Goal: Find specific page/section: Find specific page/section

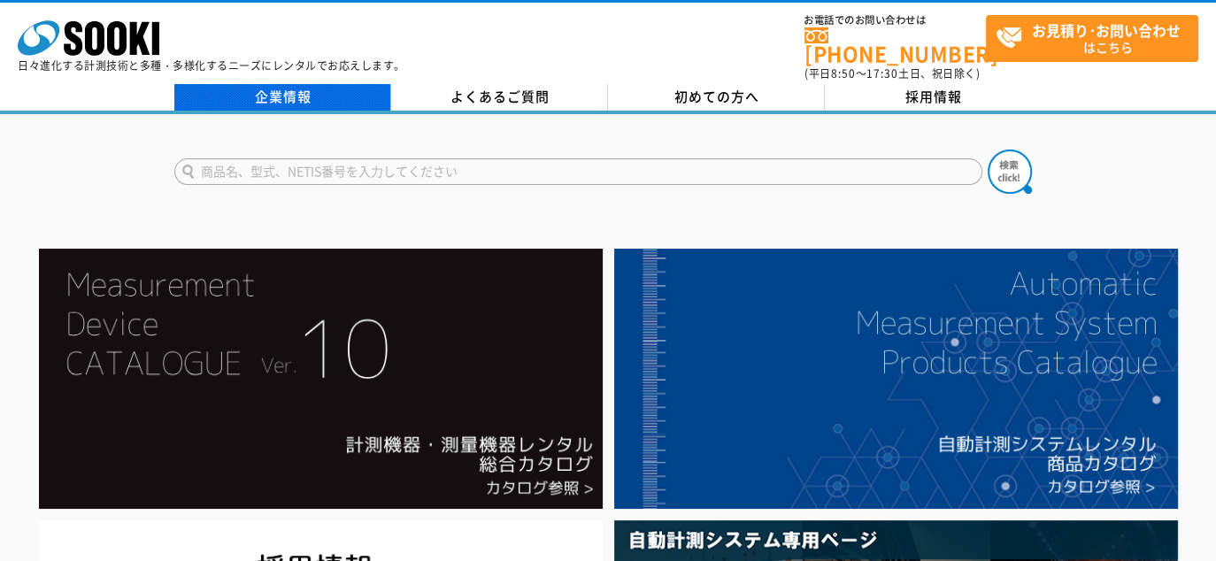
click at [347, 87] on link "企業情報" at bounding box center [282, 97] width 217 height 27
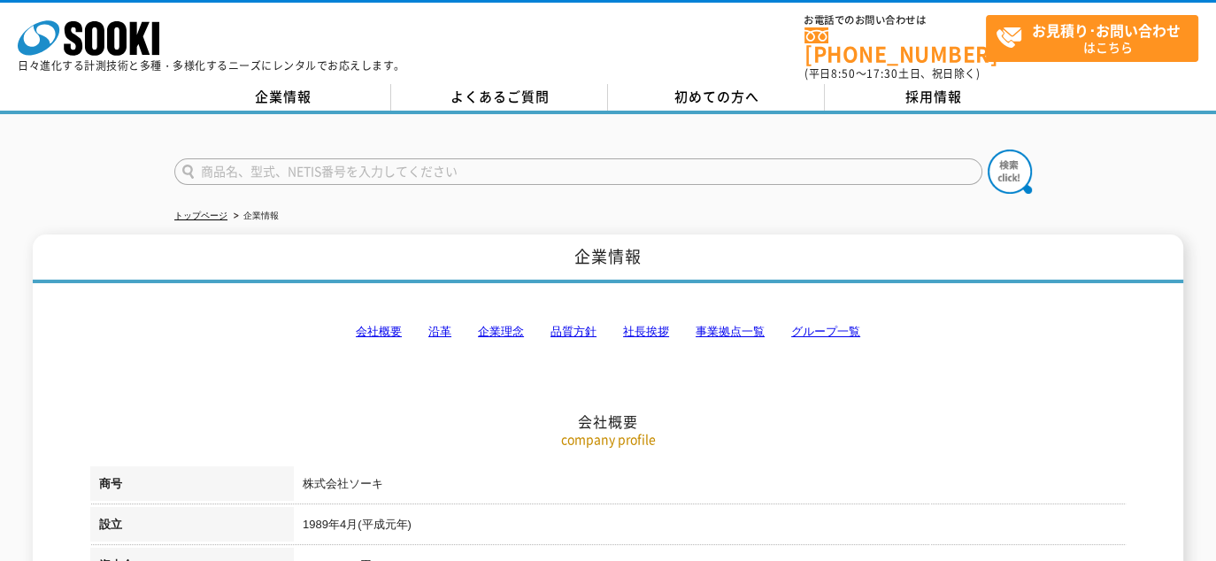
click at [727, 325] on link "事業拠点一覧" at bounding box center [730, 331] width 69 height 13
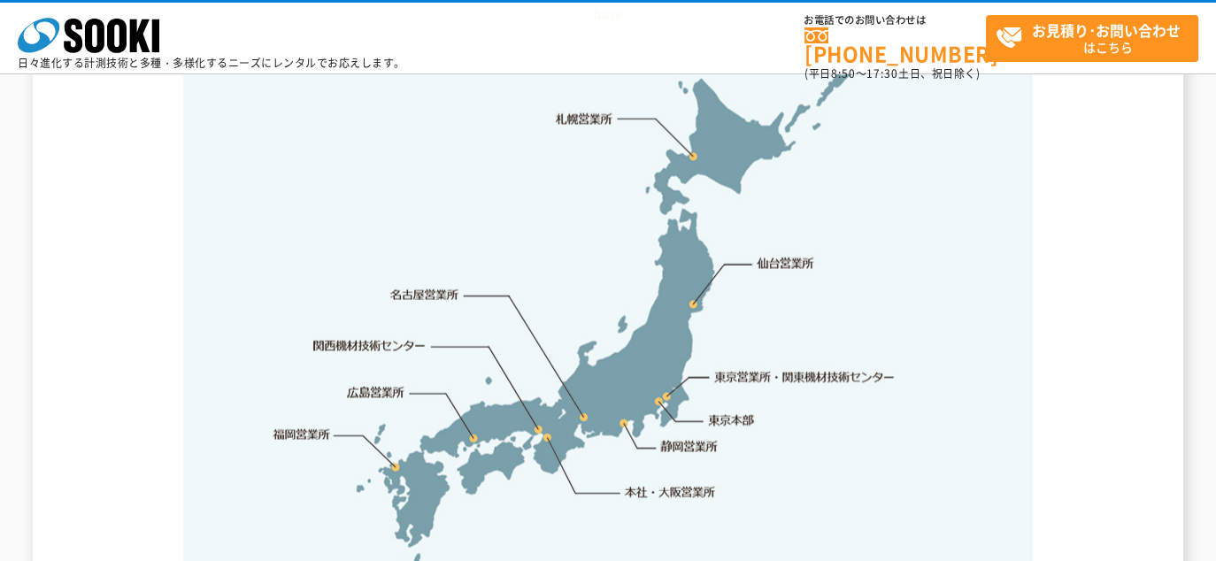
scroll to position [3730, 0]
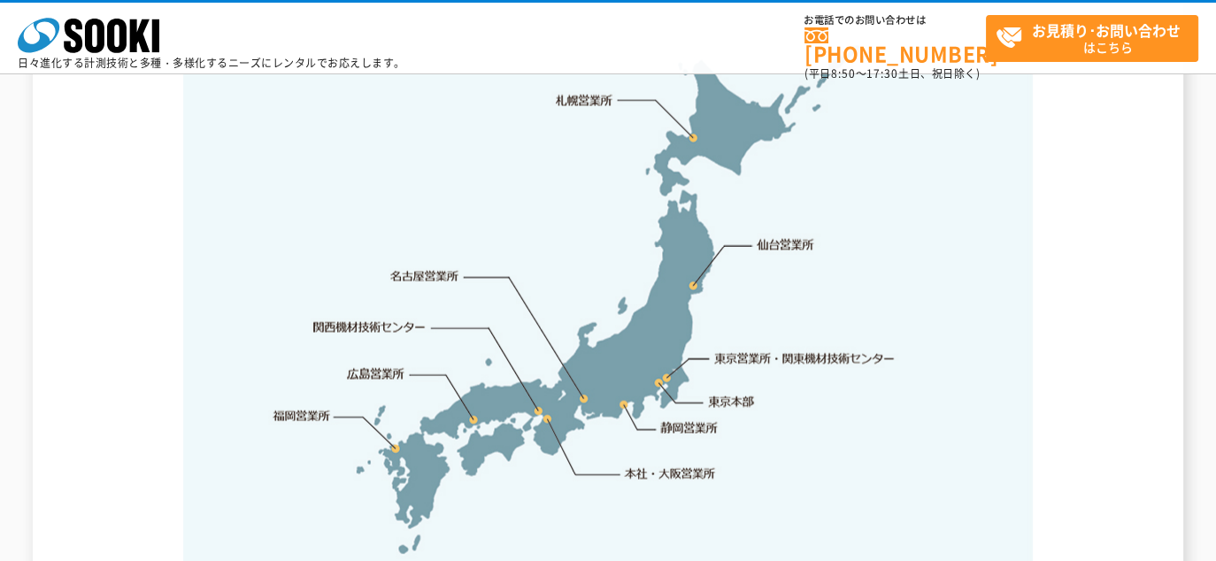
click at [857, 350] on link "東京営業所・関東機材技術センター" at bounding box center [805, 359] width 181 height 18
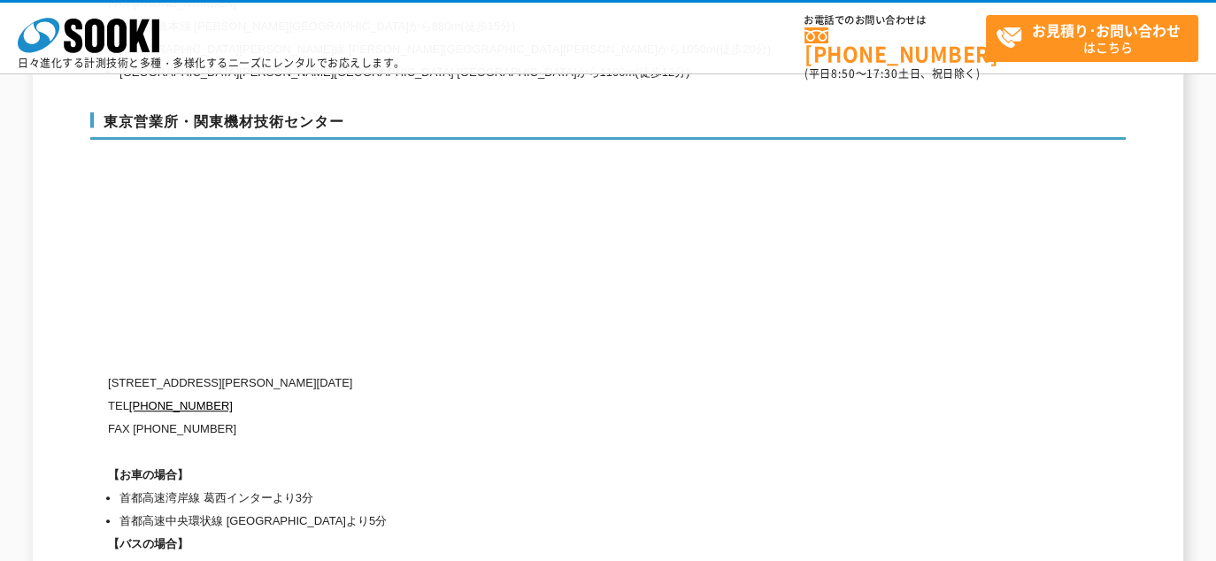
scroll to position [7397, 0]
